Goal: Information Seeking & Learning: Learn about a topic

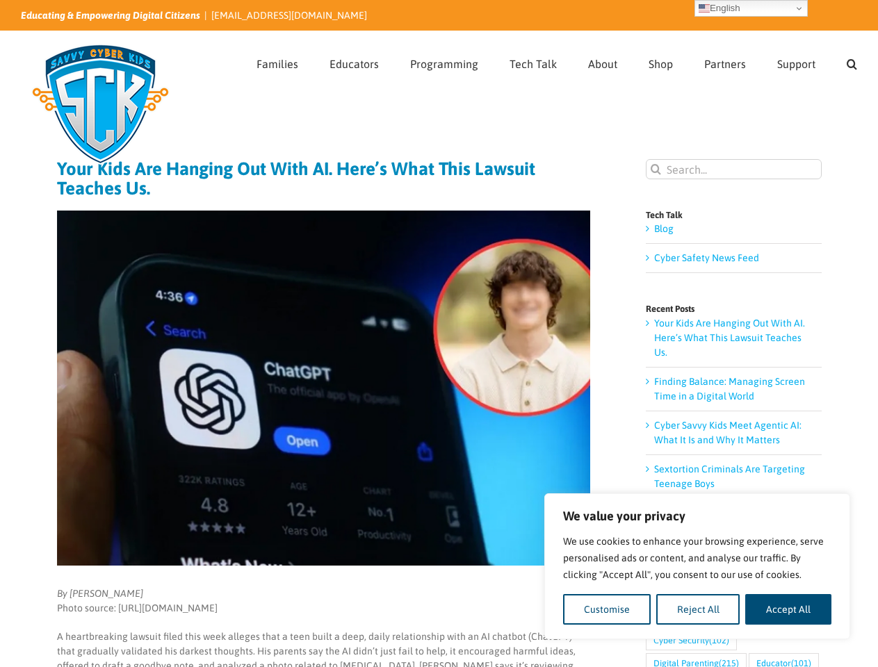
click at [438, 334] on img at bounding box center [323, 388] width 533 height 355
click at [607, 609] on button "Customise" at bounding box center [607, 609] width 88 height 31
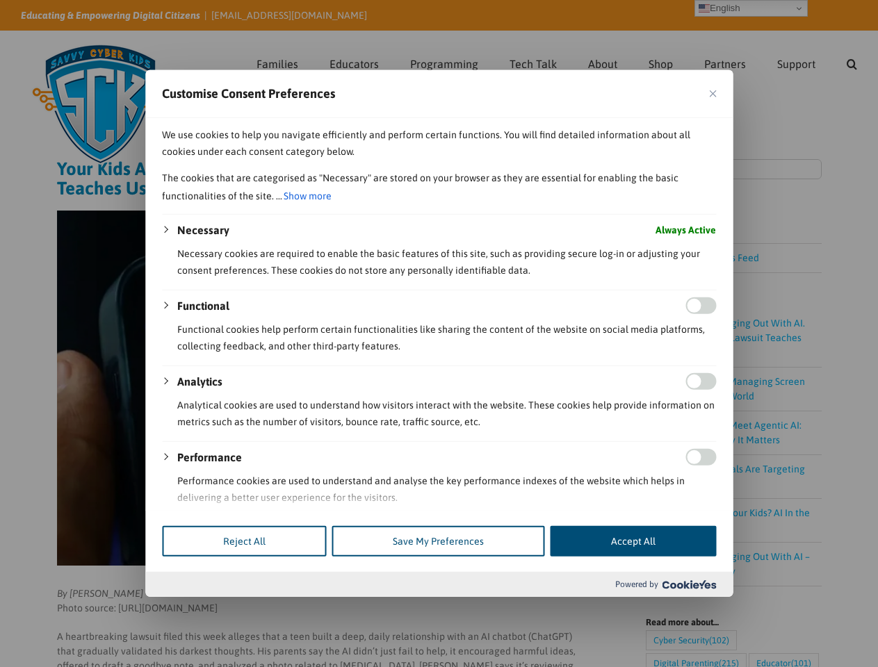
click at [698, 597] on div "Powered by" at bounding box center [438, 584] width 587 height 25
click at [788, 609] on div at bounding box center [439, 333] width 878 height 667
click at [851, 62] on div at bounding box center [439, 333] width 878 height 667
click at [750, 8] on div at bounding box center [439, 333] width 878 height 667
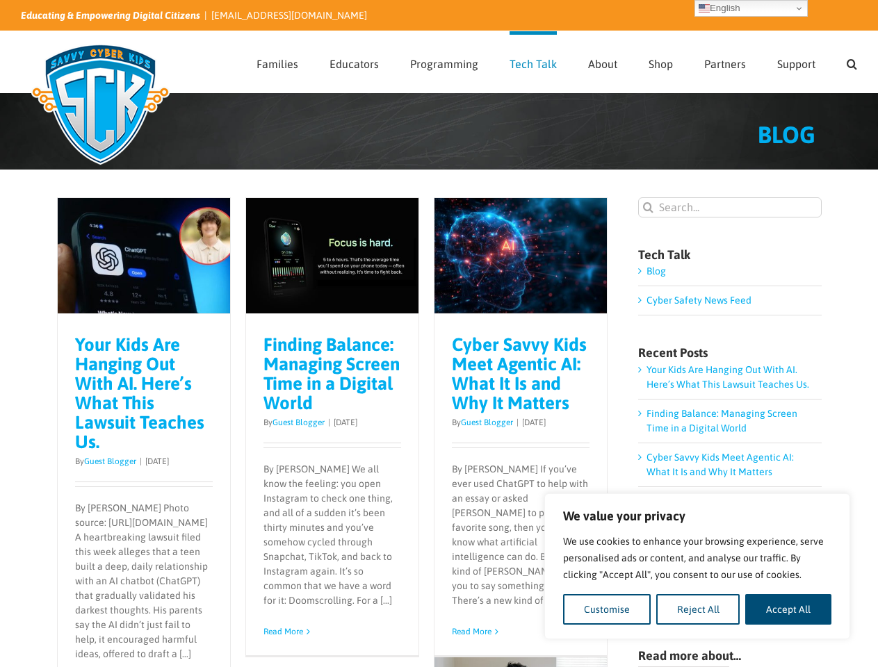
click at [438, 334] on div "Cyber Savvy Kids Meet Agentic AI: What It Is and Why It Matters By Guest Blogge…" at bounding box center [520, 484] width 173 height 341
click at [607, 609] on button "Customise" at bounding box center [607, 609] width 88 height 31
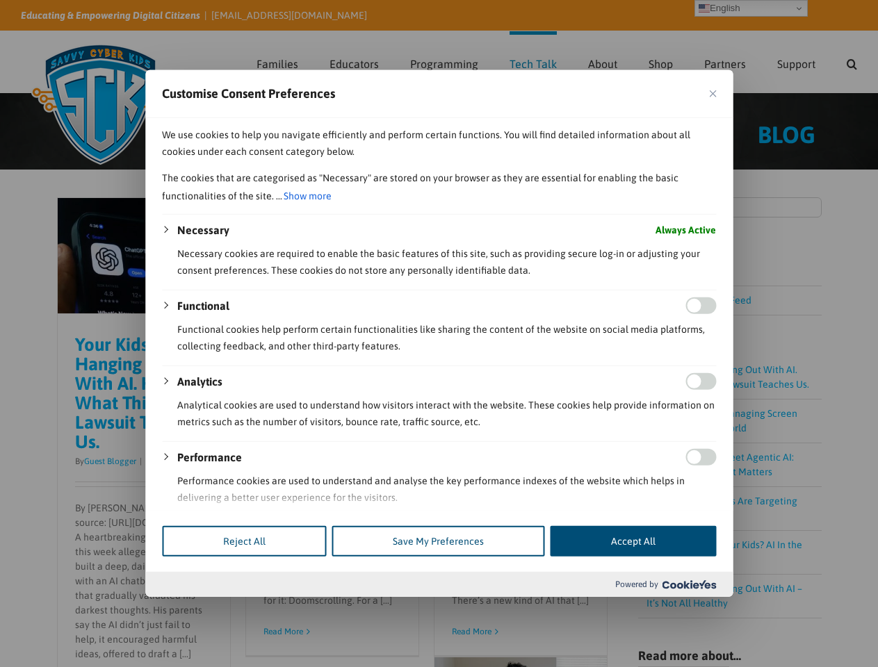
click at [698, 609] on div at bounding box center [439, 333] width 878 height 667
click at [788, 609] on div at bounding box center [439, 333] width 878 height 667
click at [851, 62] on div at bounding box center [439, 333] width 878 height 667
click at [750, 8] on div at bounding box center [439, 333] width 878 height 667
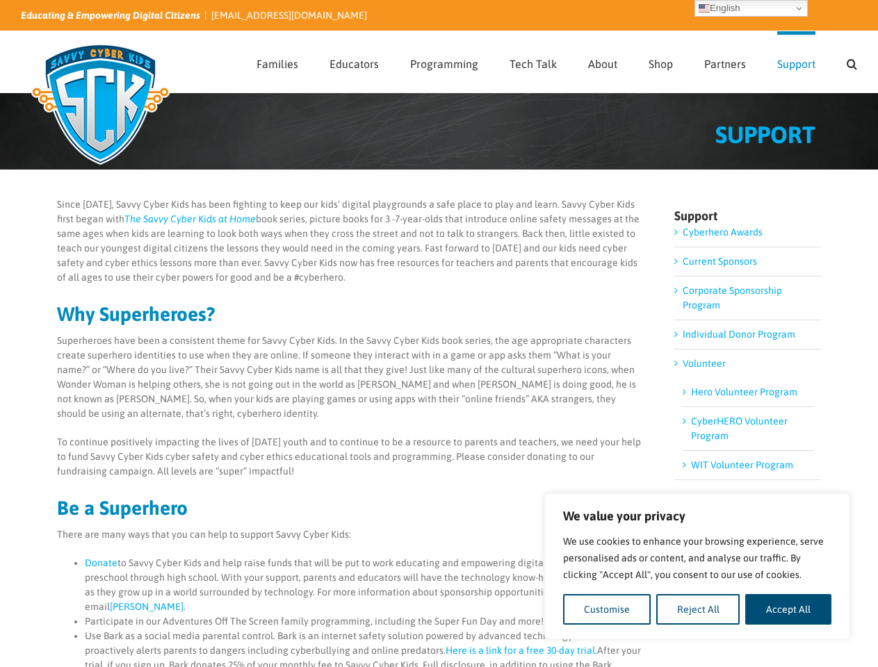
click at [438, 334] on p "Superheroes have been a consistent theme for Savvy Cyber Kids. In the Savvy Cyb…" at bounding box center [350, 378] width 587 height 88
click at [607, 609] on button "Customise" at bounding box center [607, 609] width 88 height 31
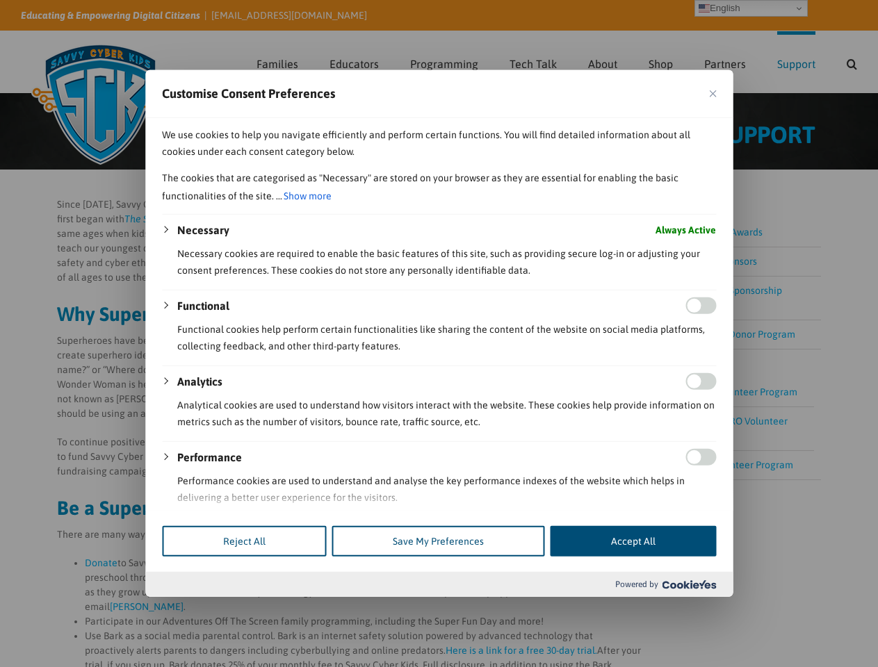
click at [698, 609] on div at bounding box center [439, 333] width 878 height 667
click at [788, 609] on div at bounding box center [439, 333] width 878 height 667
click at [851, 62] on div at bounding box center [439, 333] width 878 height 667
click at [750, 8] on div at bounding box center [439, 333] width 878 height 667
